Goal: Task Accomplishment & Management: Manage account settings

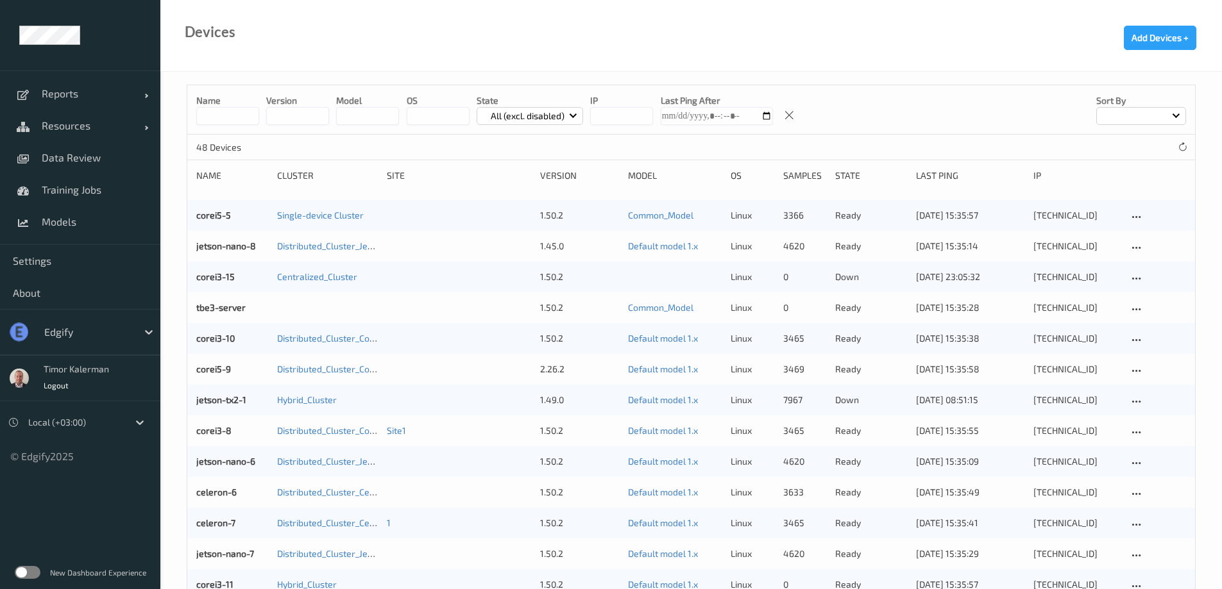
click at [96, 323] on div "edgify" at bounding box center [87, 332] width 99 height 21
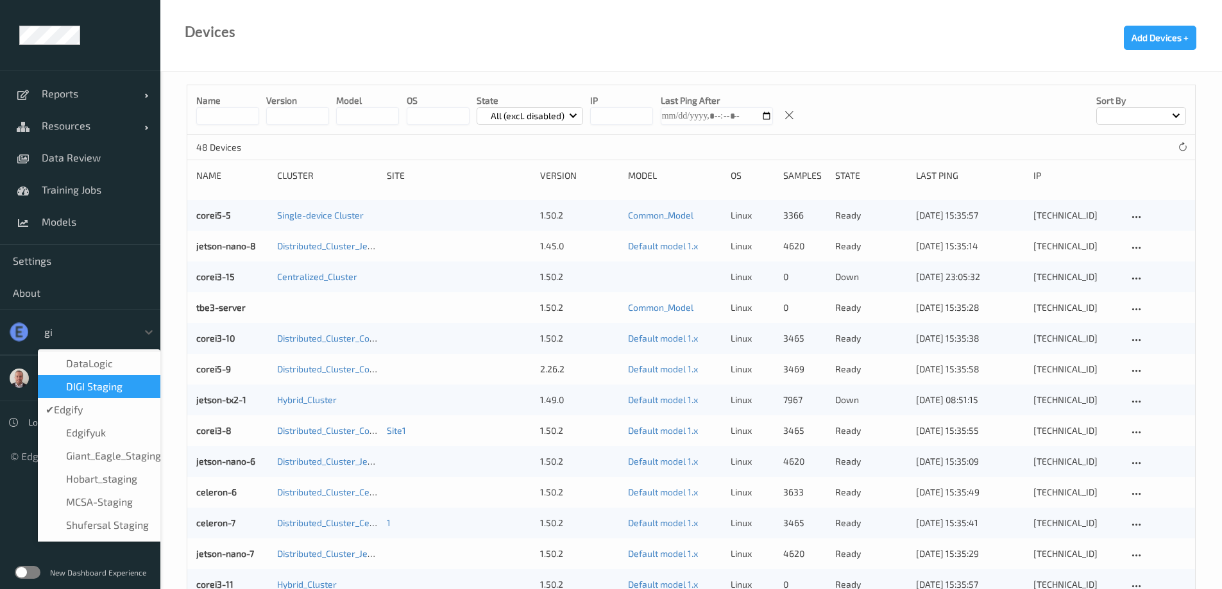
type input "gia"
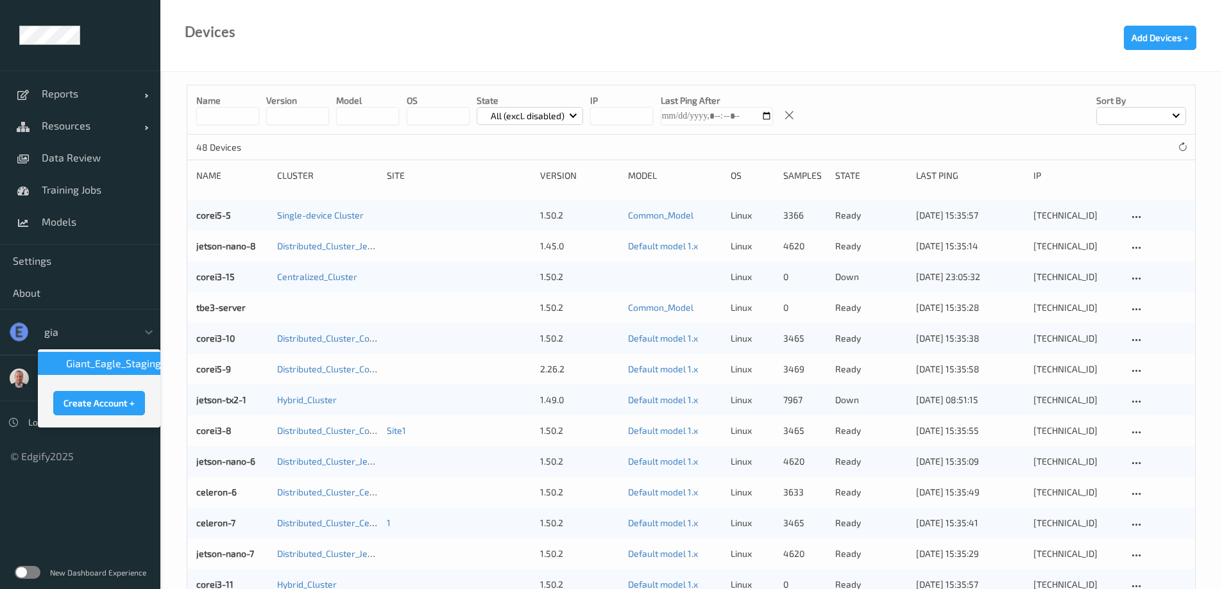
click at [123, 365] on span "Giant_Eagle_Staging" at bounding box center [113, 363] width 95 height 13
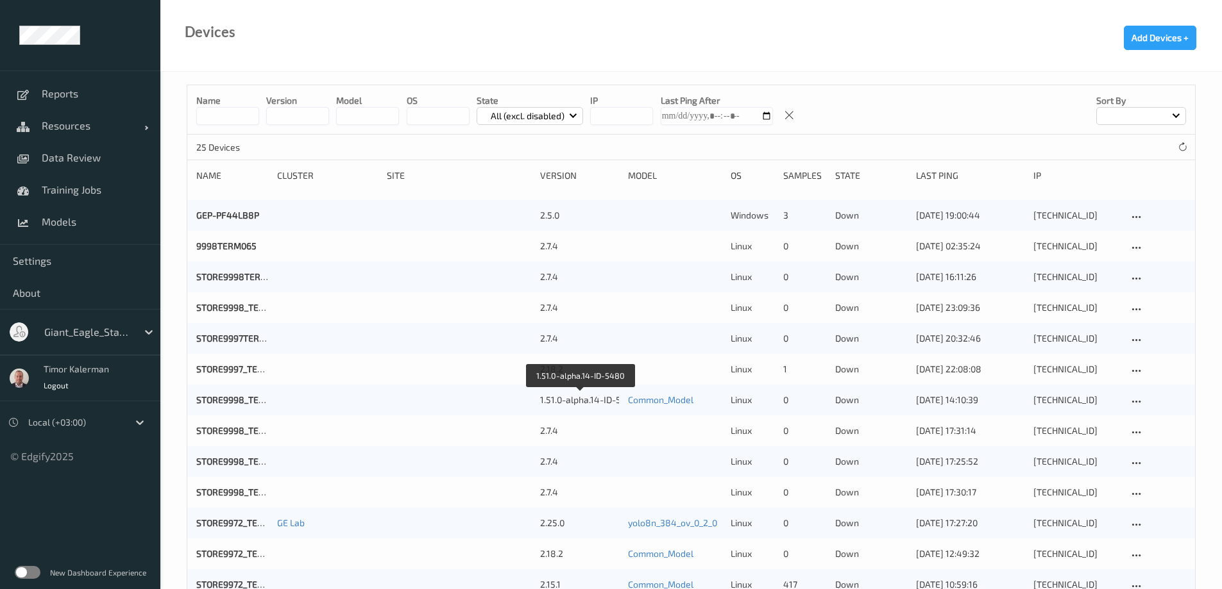
click at [555, 399] on div "1.51.0-alpha.14-ID-5480" at bounding box center [579, 400] width 79 height 13
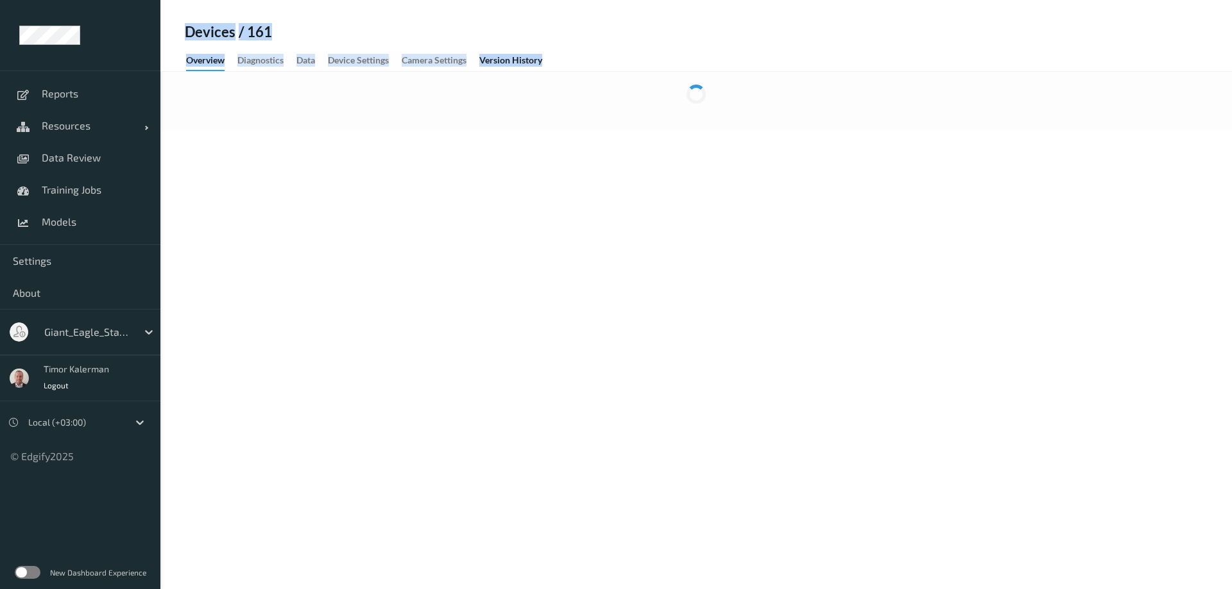
click at [555, 399] on body "Reports Resources Devices Clusters Sites Data Review Training Jobs Models Setti…" at bounding box center [616, 294] width 1232 height 589
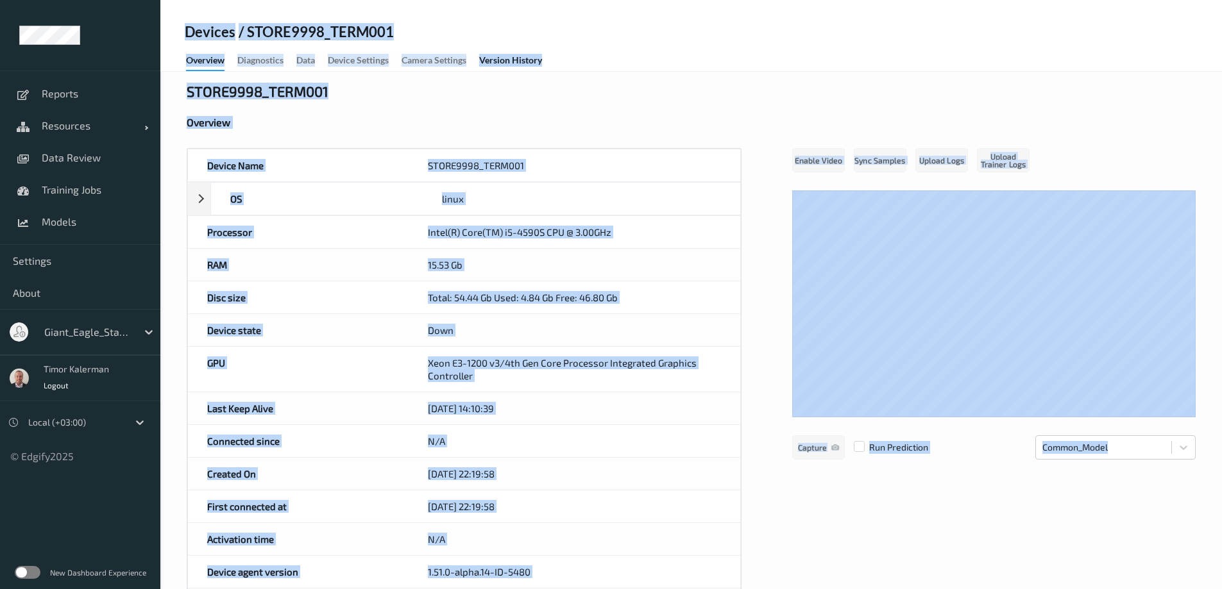
click at [559, 118] on div "Overview" at bounding box center [691, 122] width 1009 height 13
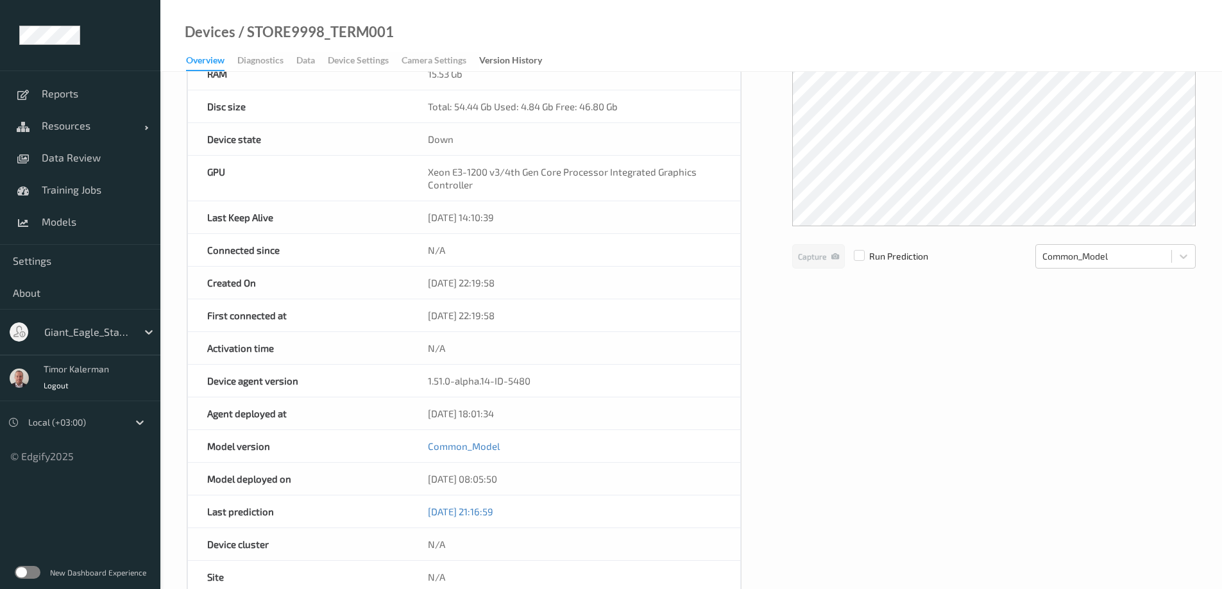
scroll to position [192, 0]
click at [484, 384] on div "1.51.0-alpha.14-ID-5480" at bounding box center [575, 380] width 332 height 32
copy div "1.51.0-alpha.14-ID-5480"
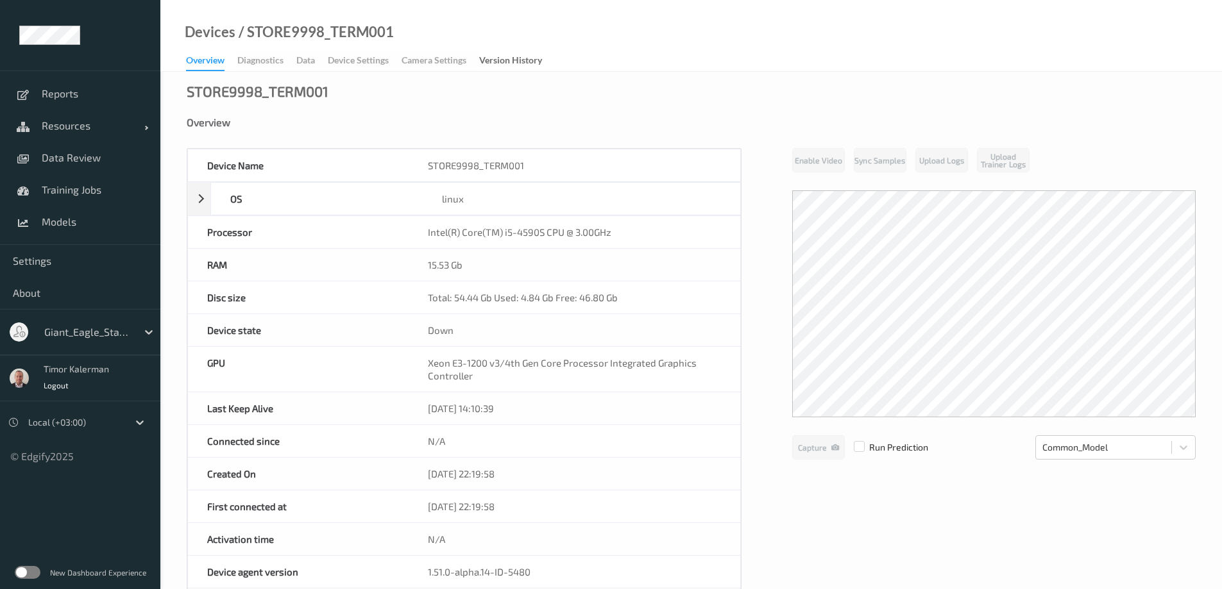
scroll to position [192, 0]
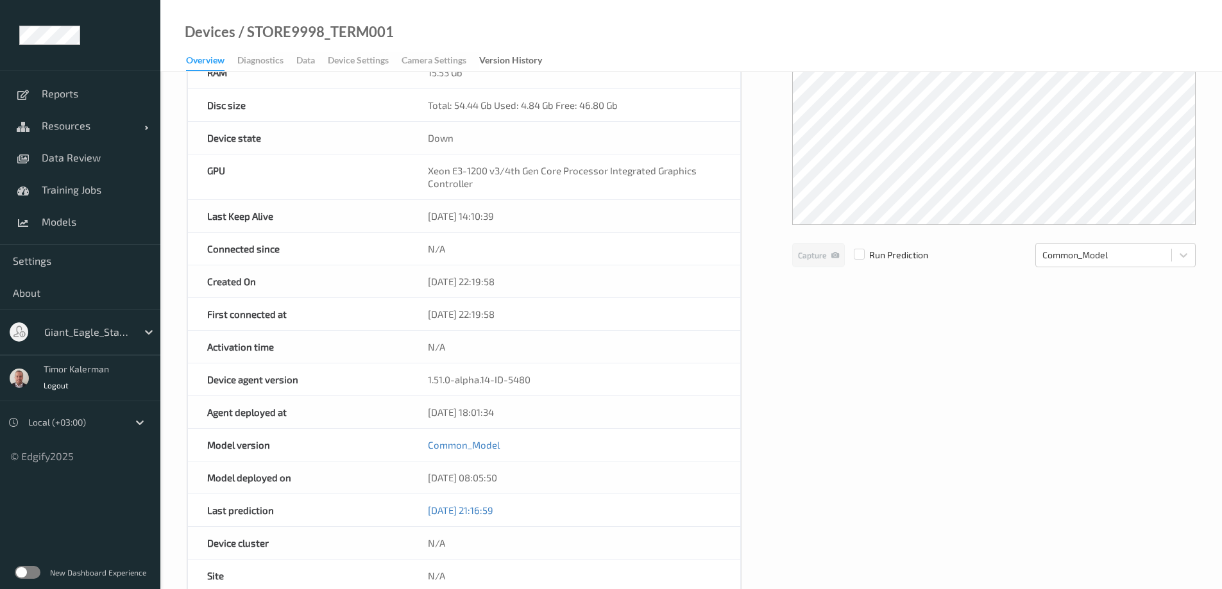
click at [63, 329] on div at bounding box center [87, 332] width 87 height 15
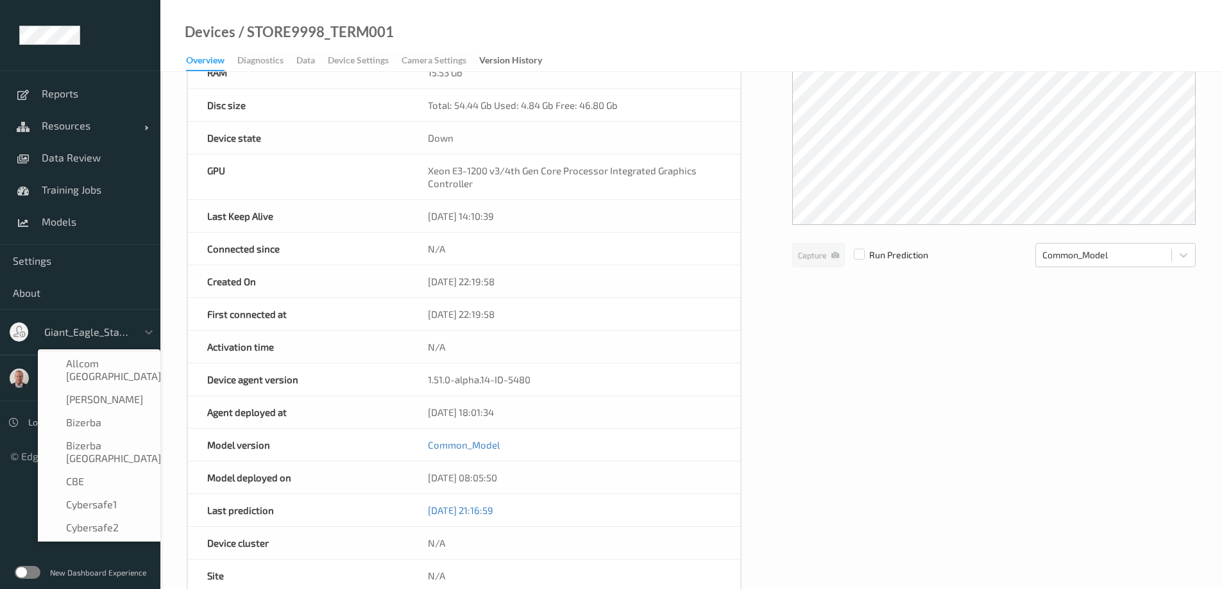
scroll to position [164, 0]
type input "sa"
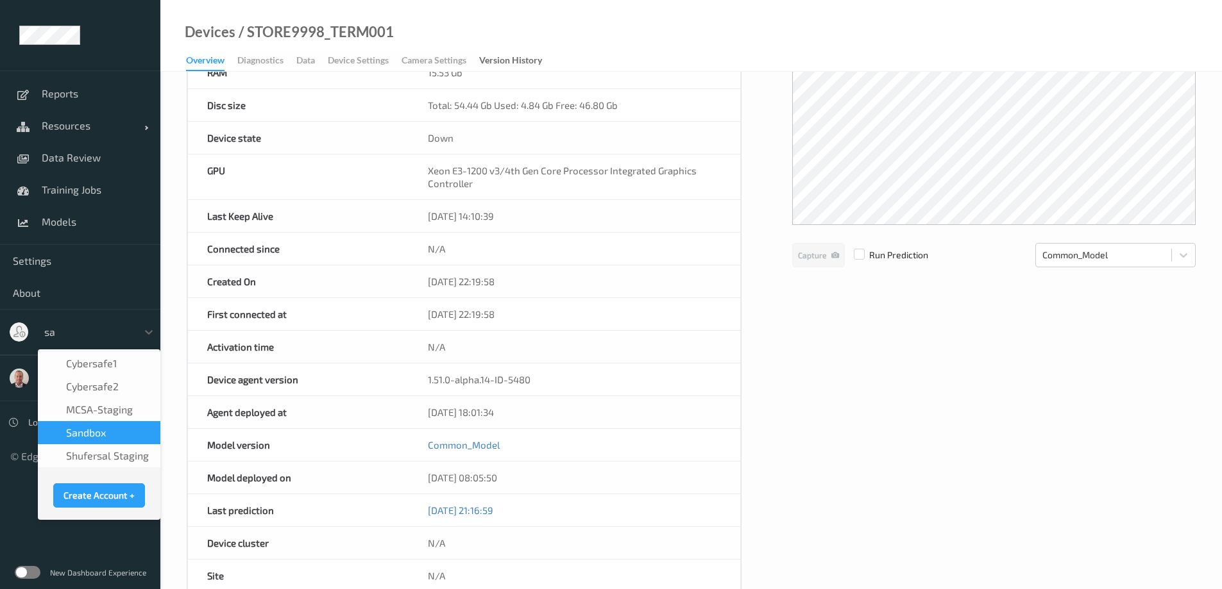
click at [99, 436] on span "sandbox" at bounding box center [86, 433] width 40 height 13
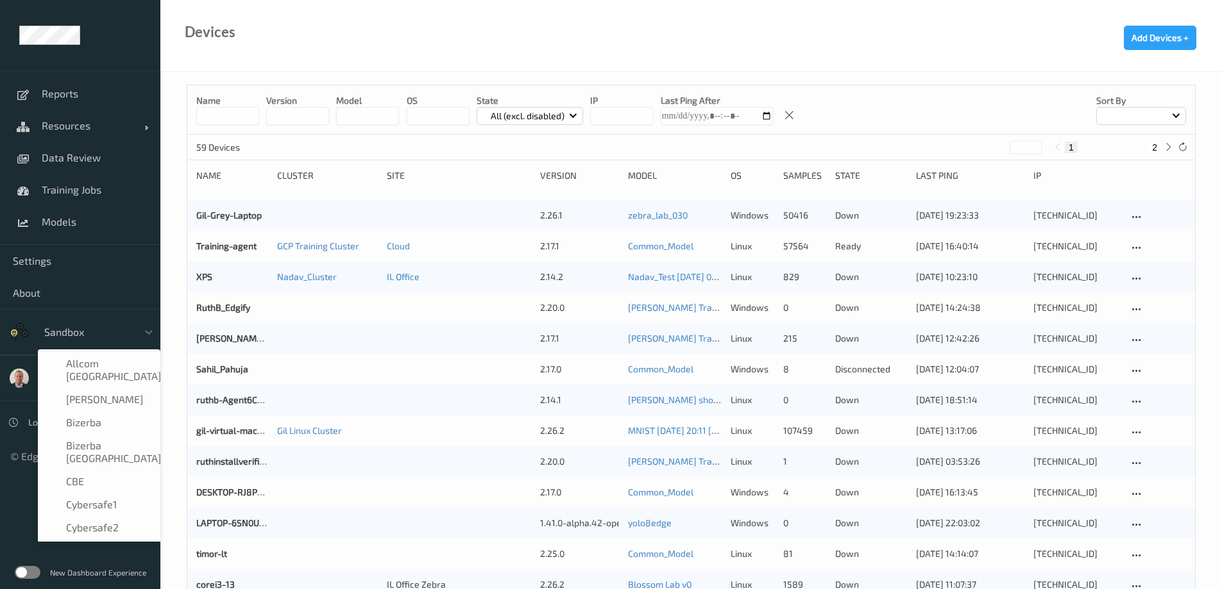
click at [66, 325] on div at bounding box center [87, 332] width 87 height 15
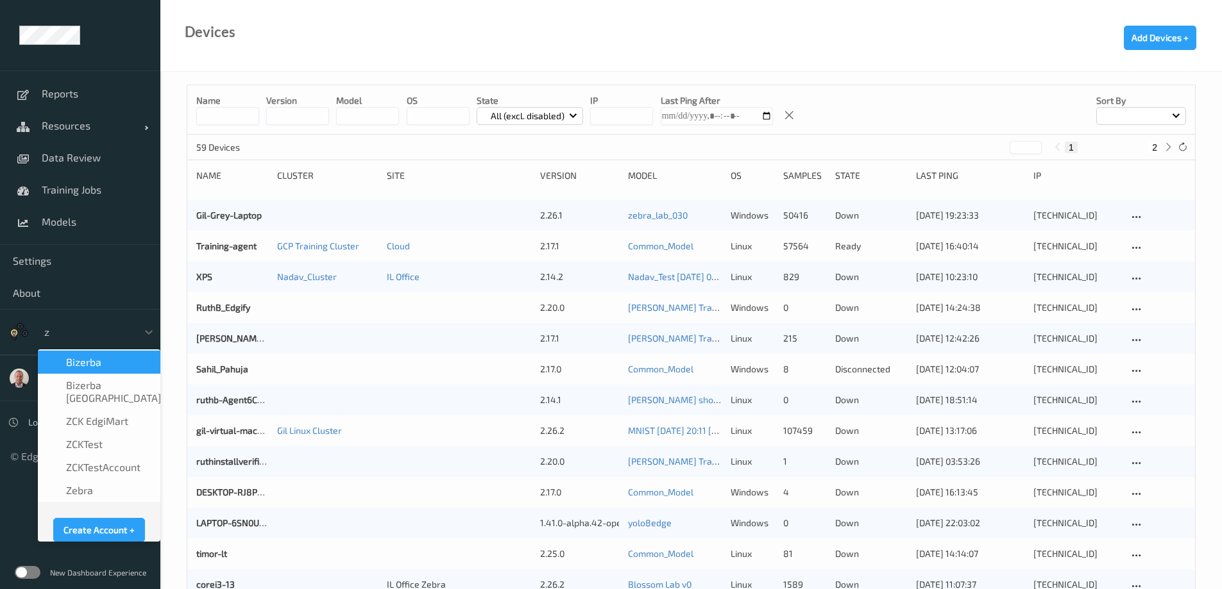
type input "ze"
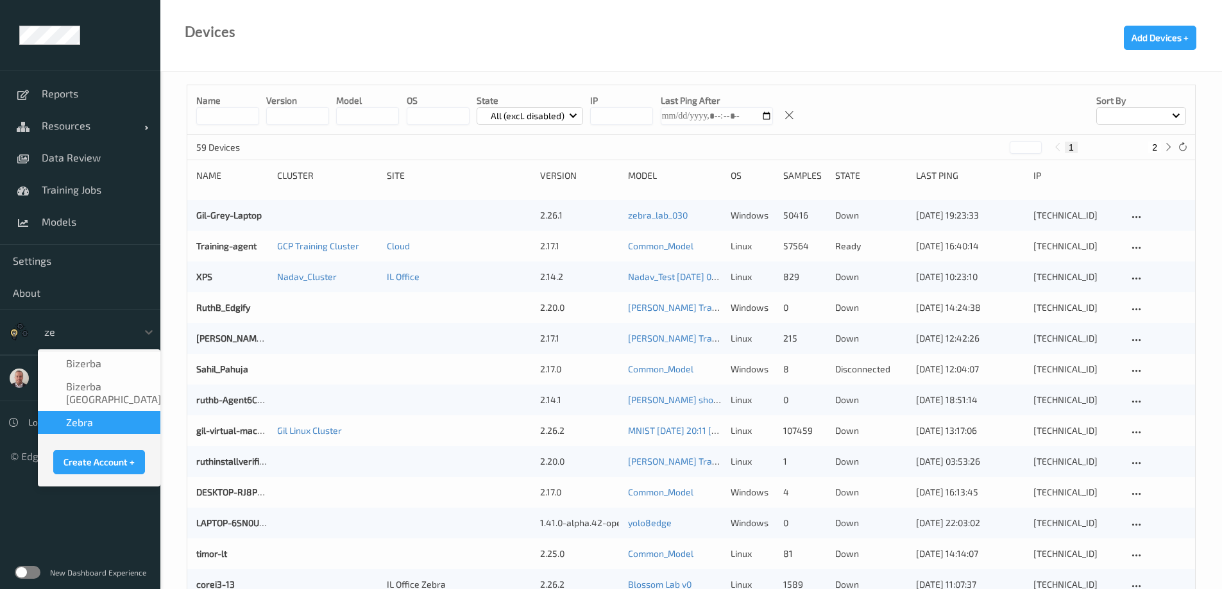
click at [92, 416] on span "Zebra" at bounding box center [79, 422] width 27 height 13
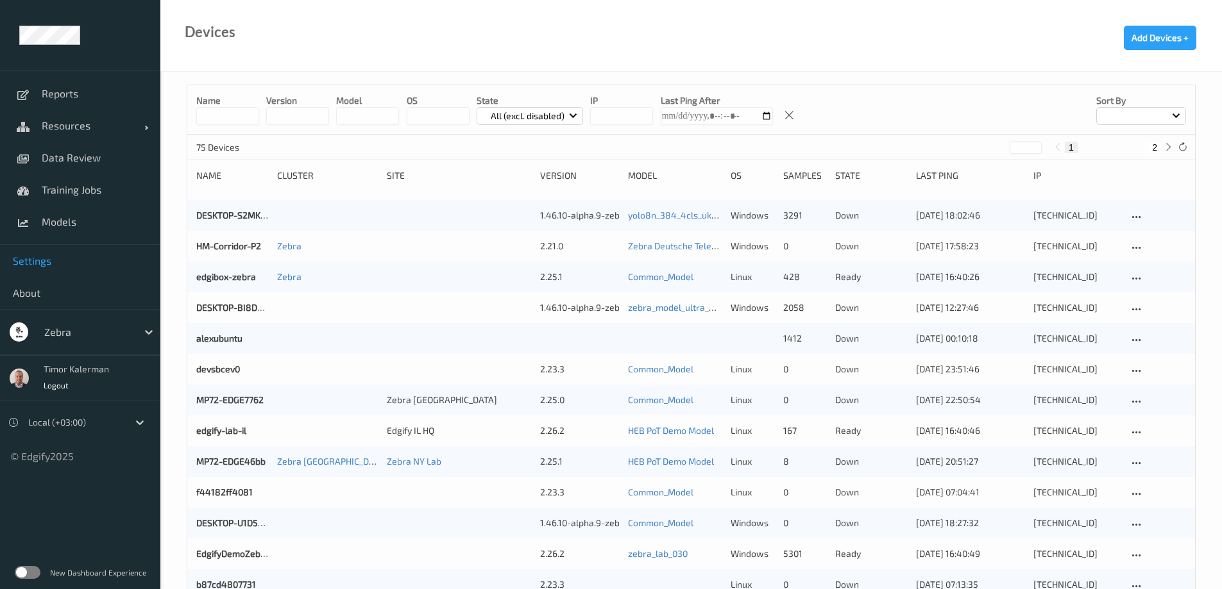
click at [57, 267] on link "Settings" at bounding box center [80, 261] width 160 height 32
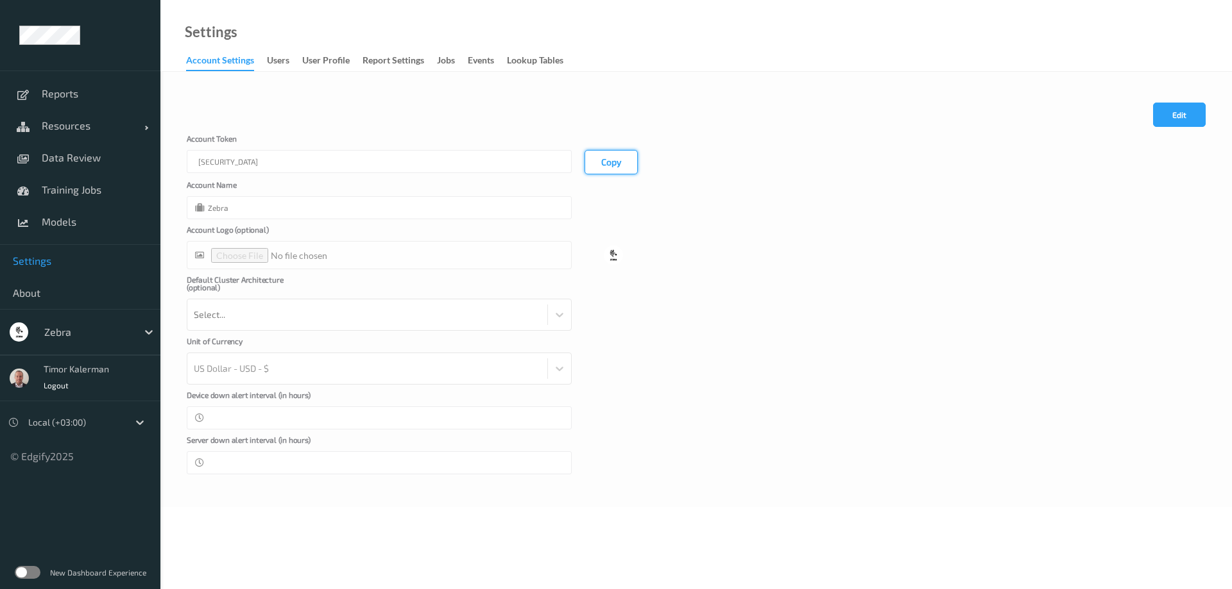
click at [607, 160] on button "Copy" at bounding box center [610, 162] width 53 height 24
click at [82, 120] on span "Resources" at bounding box center [93, 125] width 103 height 13
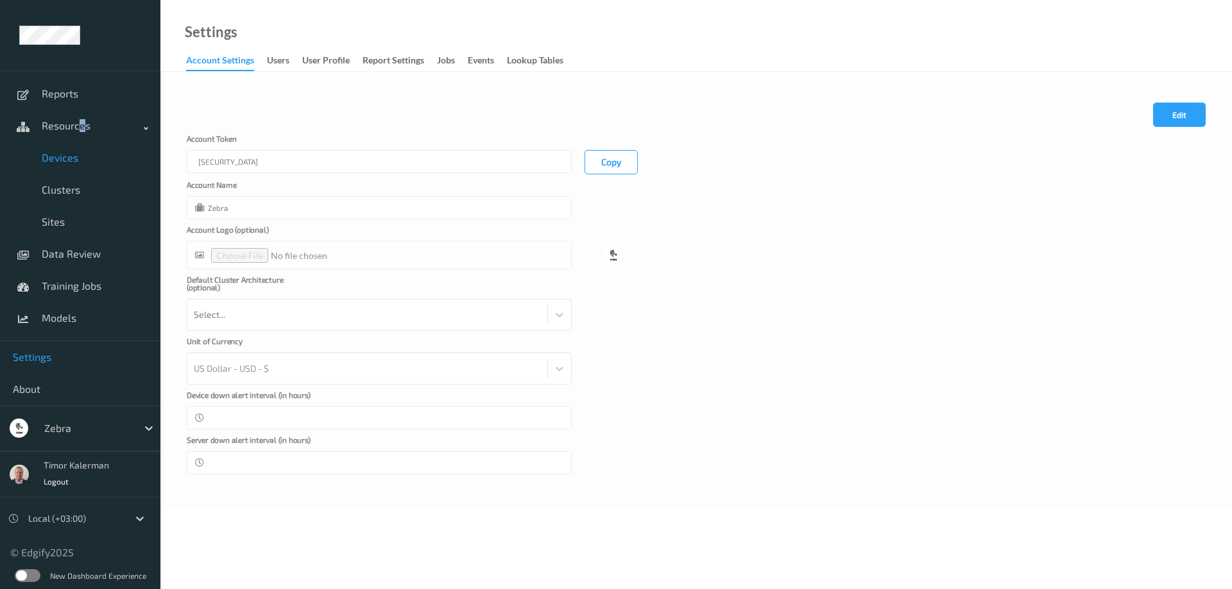
click at [94, 155] on span "Devices" at bounding box center [95, 157] width 106 height 13
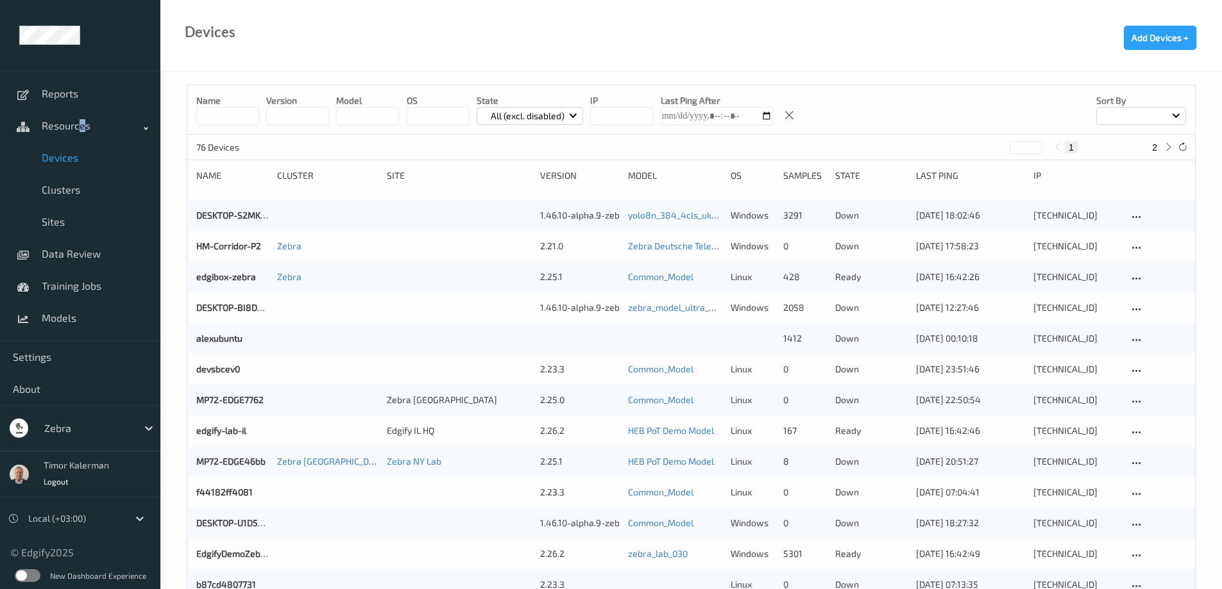
click at [229, 113] on input at bounding box center [227, 116] width 63 height 18
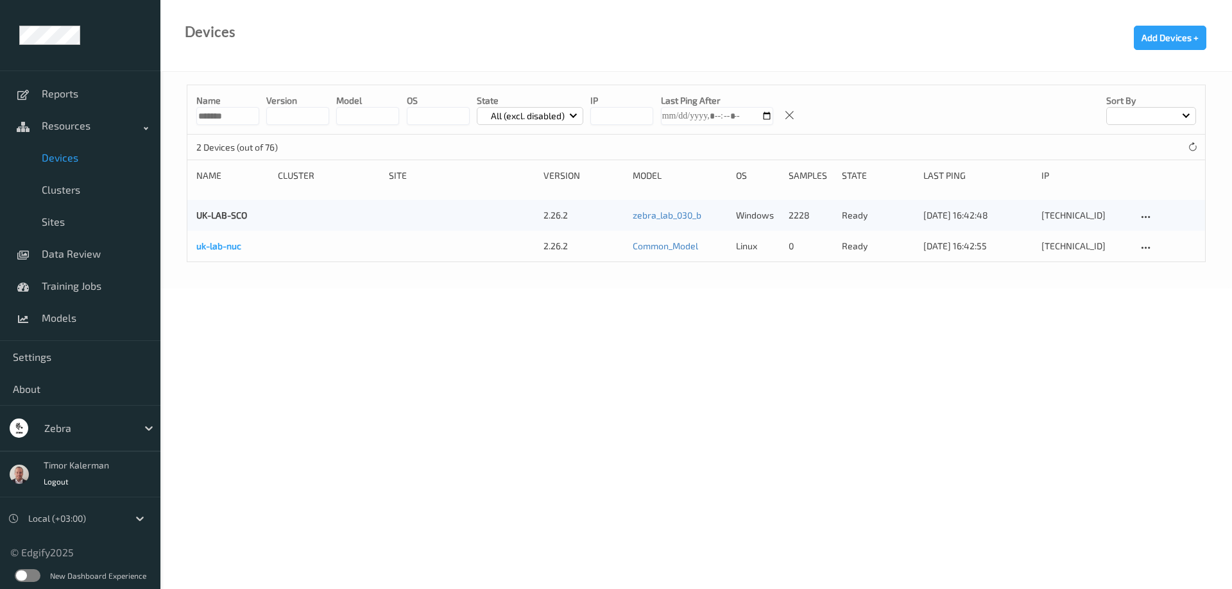
type input "*******"
click at [225, 250] on link "uk-lab-nuc" at bounding box center [218, 246] width 45 height 11
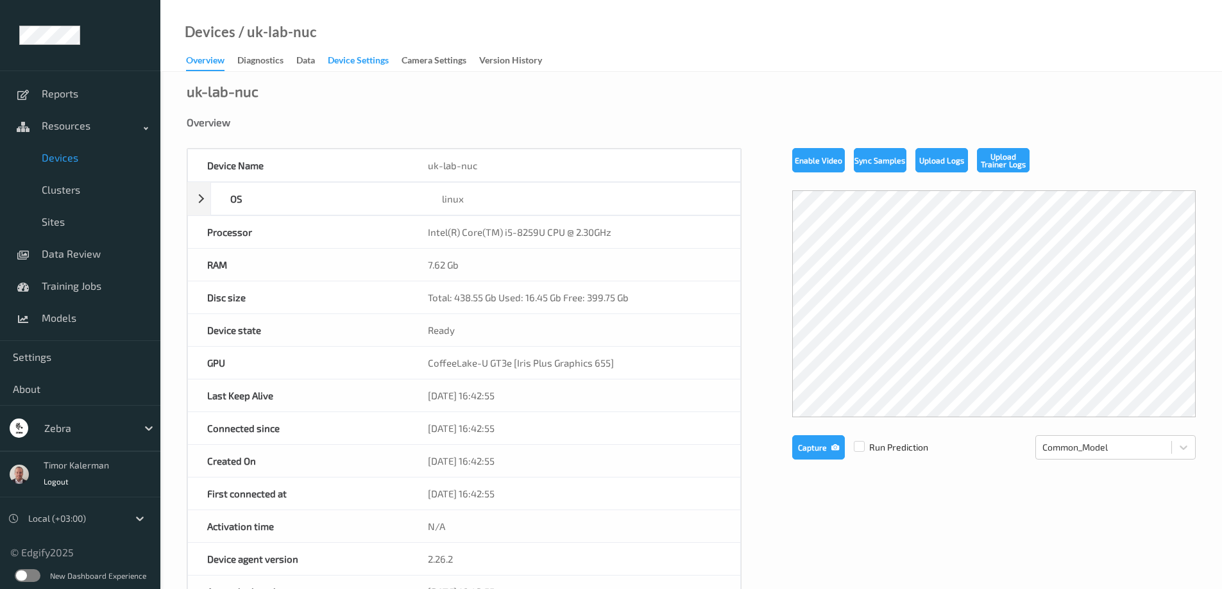
click at [369, 64] on div "Device Settings" at bounding box center [358, 62] width 61 height 16
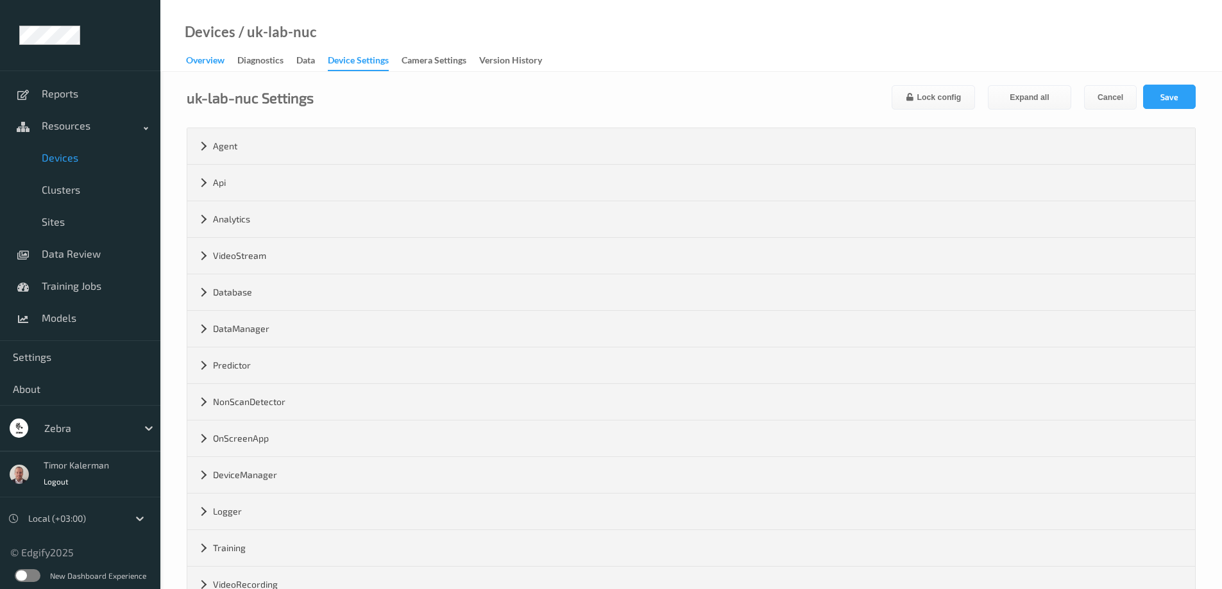
click at [212, 58] on div "Overview" at bounding box center [205, 62] width 38 height 16
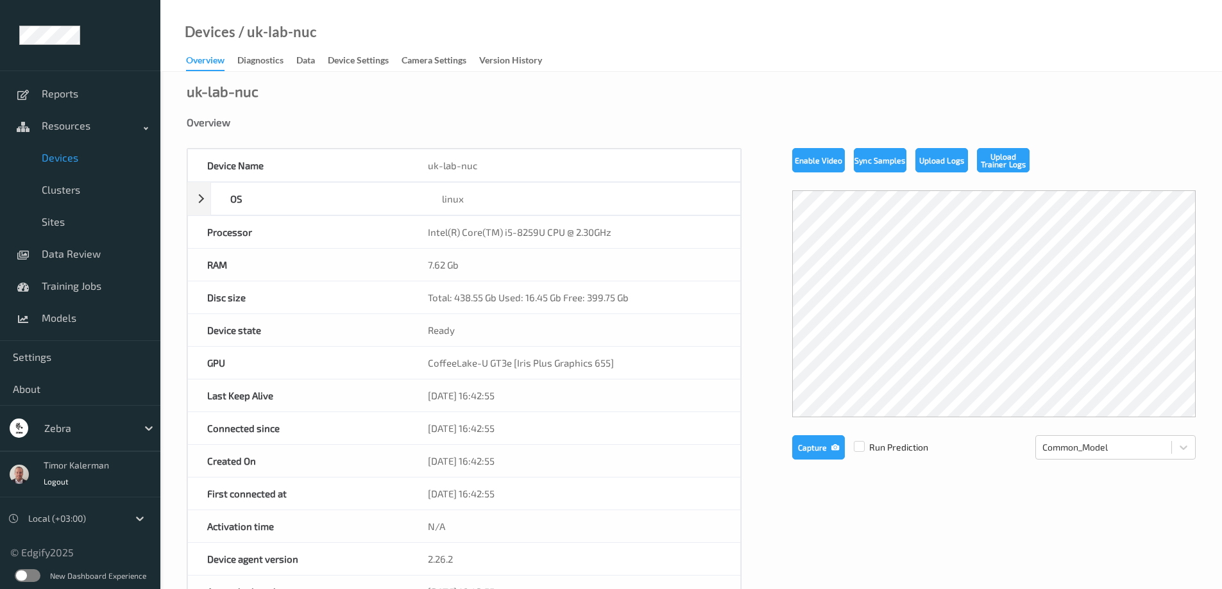
click at [28, 566] on div "New Dashboard Experience" at bounding box center [80, 575] width 160 height 33
click at [28, 571] on label at bounding box center [28, 576] width 26 height 13
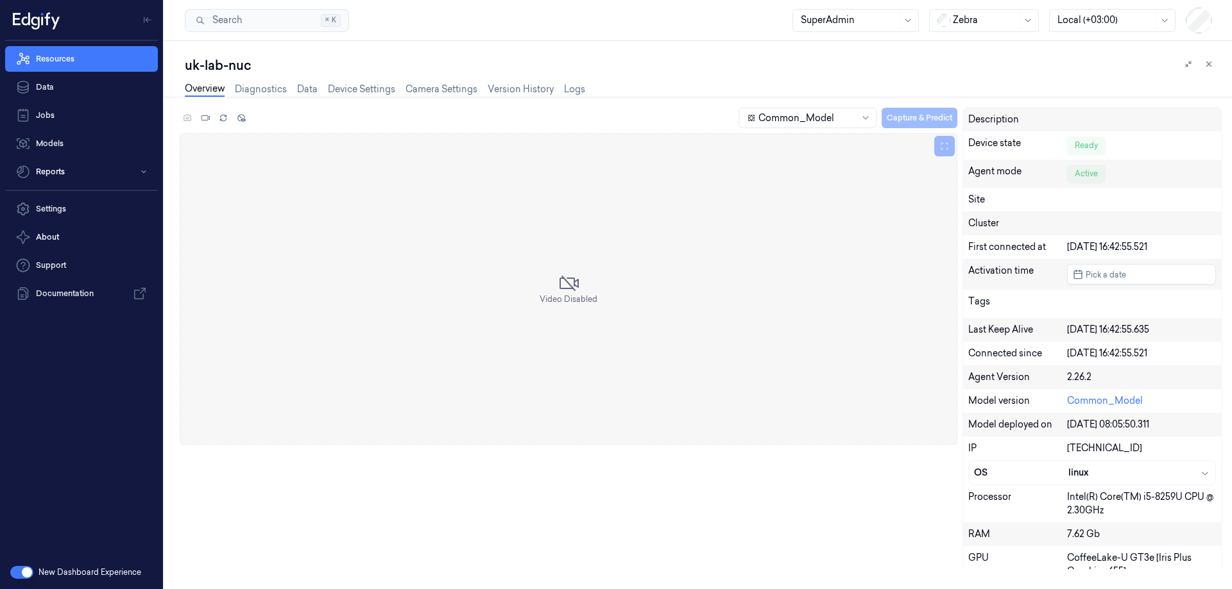
click at [320, 90] on div "Overview Diagnostics Data Device Settings Camera Settings Version History Logs" at bounding box center [385, 89] width 400 height 15
click at [353, 92] on link "Device Settings" at bounding box center [361, 89] width 67 height 15
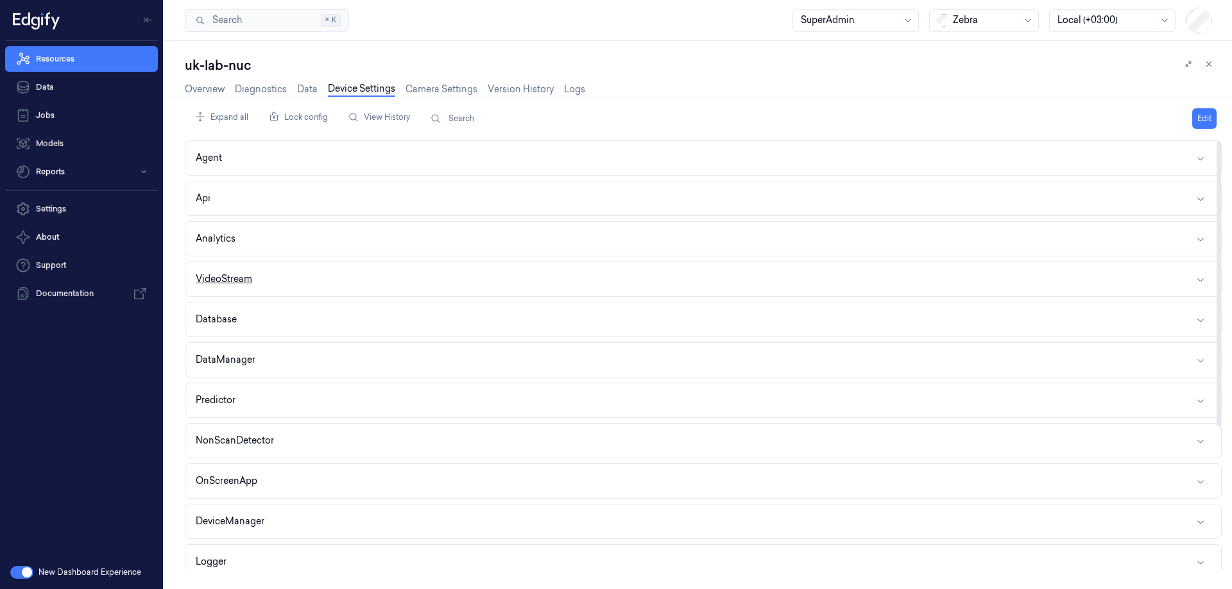
click at [253, 264] on button "VideoStream" at bounding box center [702, 279] width 1035 height 34
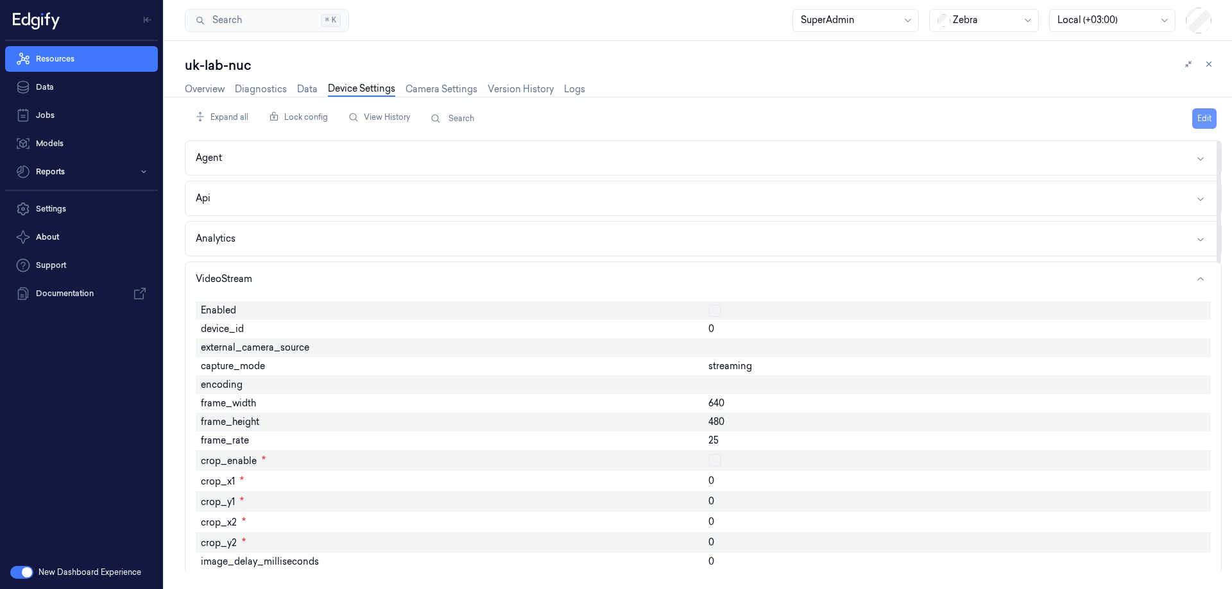
click at [1198, 116] on button "Edit" at bounding box center [1204, 118] width 24 height 21
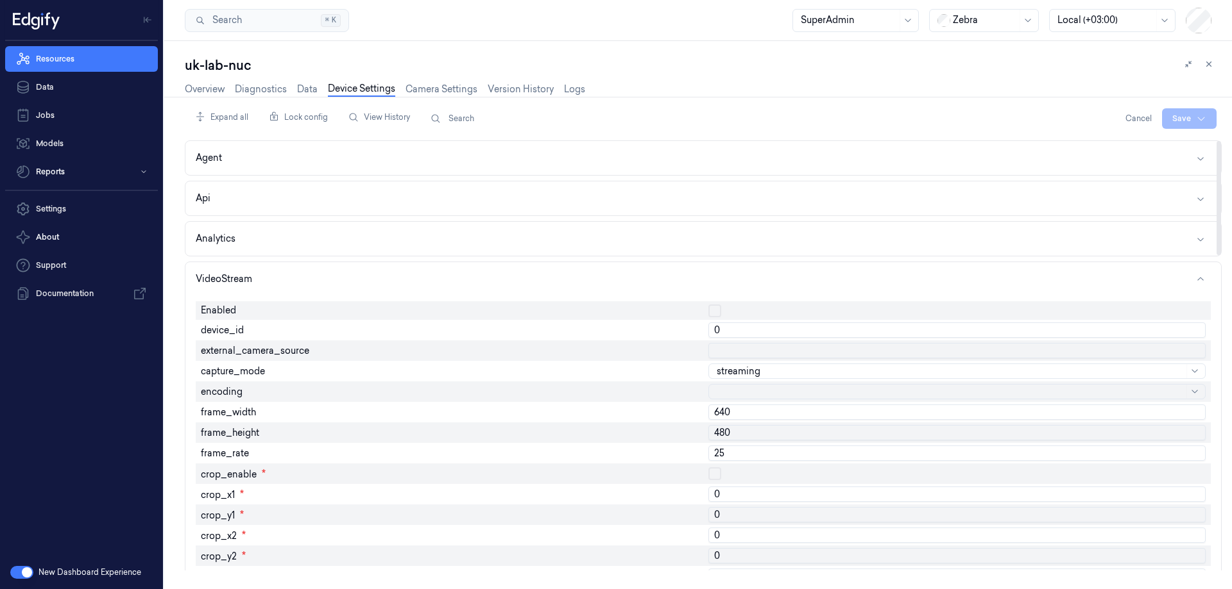
click at [743, 415] on input "640" at bounding box center [956, 412] width 497 height 15
